Goal: Task Accomplishment & Management: Manage account settings

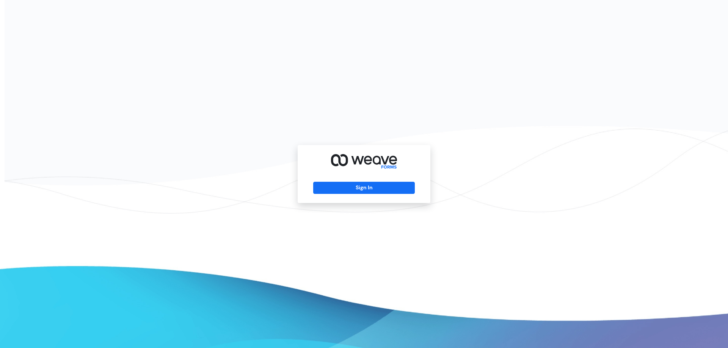
click at [360, 194] on div "Sign In" at bounding box center [363, 174] width 133 height 58
click at [363, 189] on button "Sign In" at bounding box center [363, 188] width 101 height 12
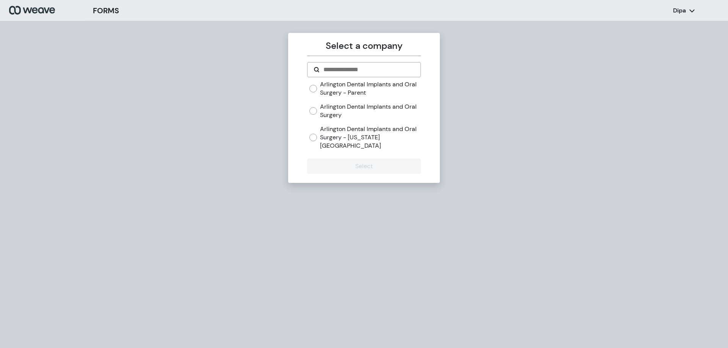
click at [357, 137] on label "Arlington Dental Implants and Oral Surgery - [US_STATE][GEOGRAPHIC_DATA]" at bounding box center [370, 137] width 100 height 25
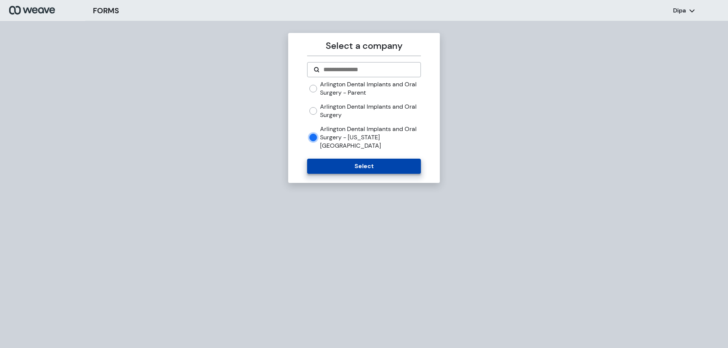
click at [368, 159] on button "Select" at bounding box center [363, 166] width 113 height 15
